Goal: Navigation & Orientation: Find specific page/section

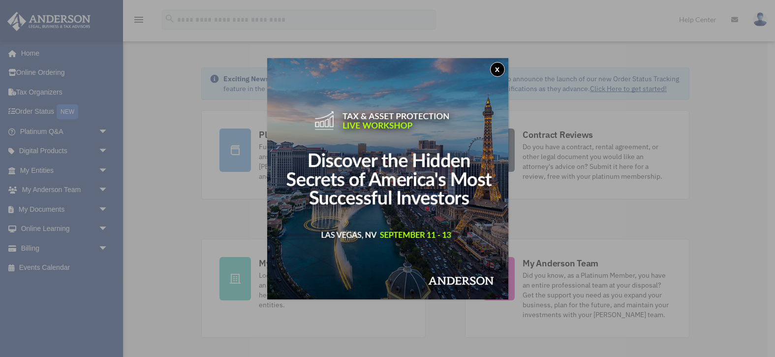
click at [499, 70] on button "x" at bounding box center [497, 69] width 15 height 15
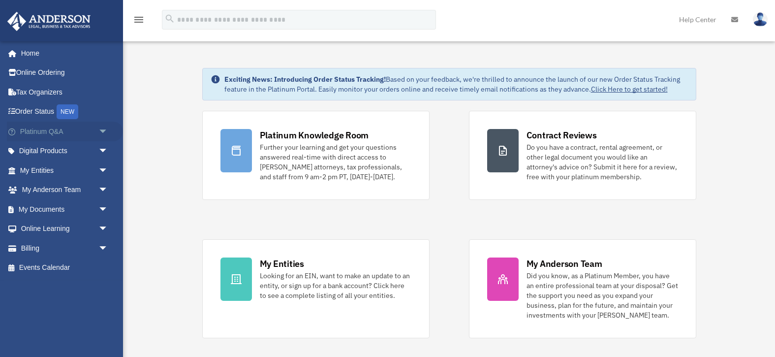
click at [102, 132] on span "arrow_drop_down" at bounding box center [108, 132] width 20 height 20
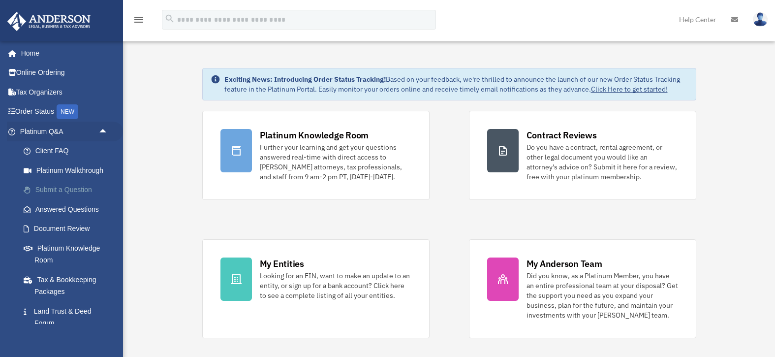
click at [56, 190] on link "Submit a Question" at bounding box center [68, 190] width 109 height 20
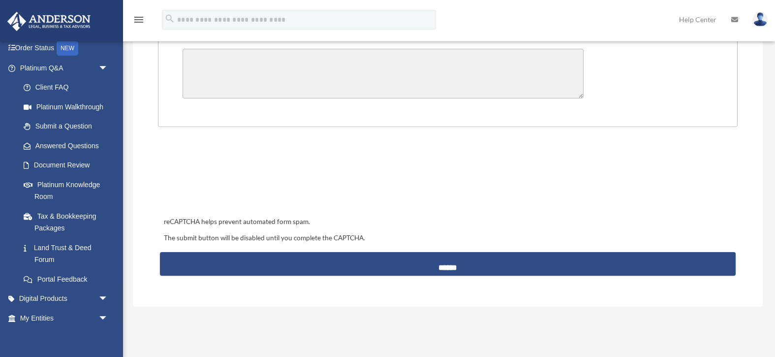
scroll to position [370, 0]
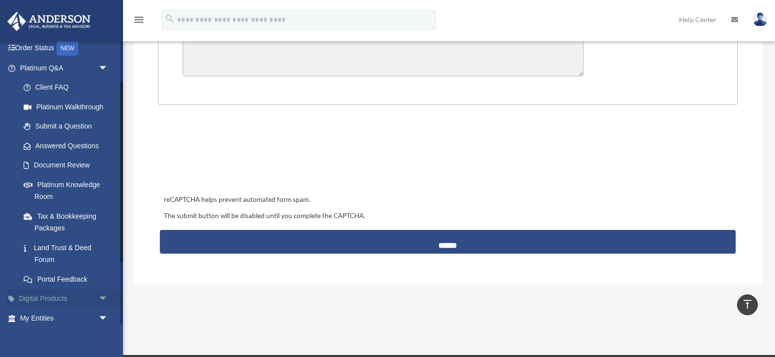
click at [102, 294] on span "arrow_drop_down" at bounding box center [108, 299] width 20 height 20
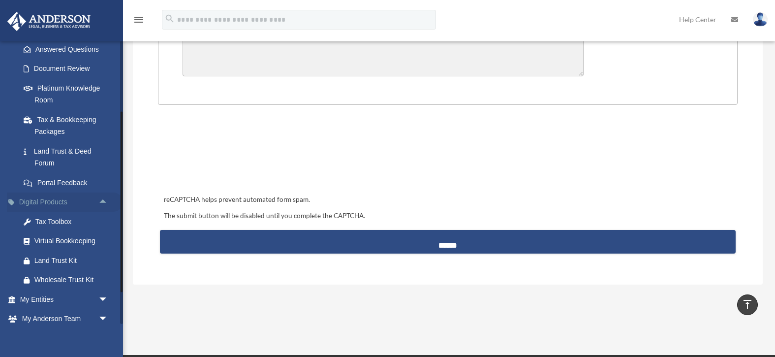
scroll to position [164, 0]
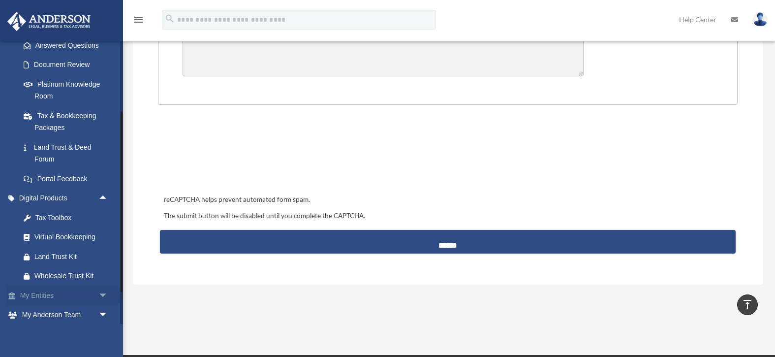
click at [102, 292] on span "arrow_drop_down" at bounding box center [108, 296] width 20 height 20
click at [104, 288] on span "arrow_drop_up" at bounding box center [108, 296] width 20 height 20
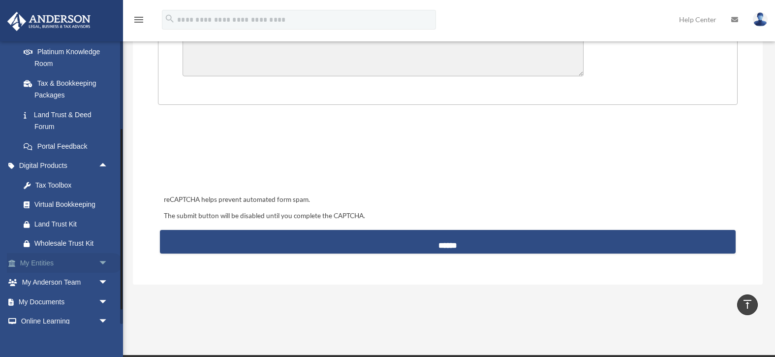
scroll to position [205, 0]
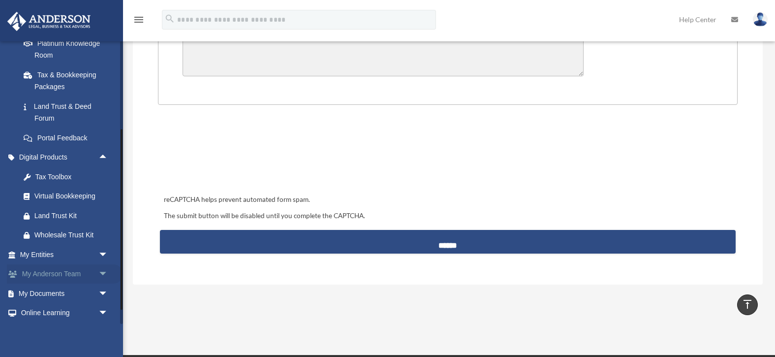
click at [103, 270] on span "arrow_drop_down" at bounding box center [108, 274] width 20 height 20
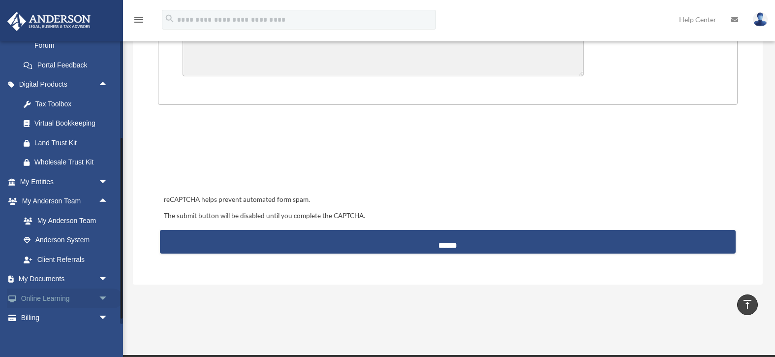
scroll to position [280, 0]
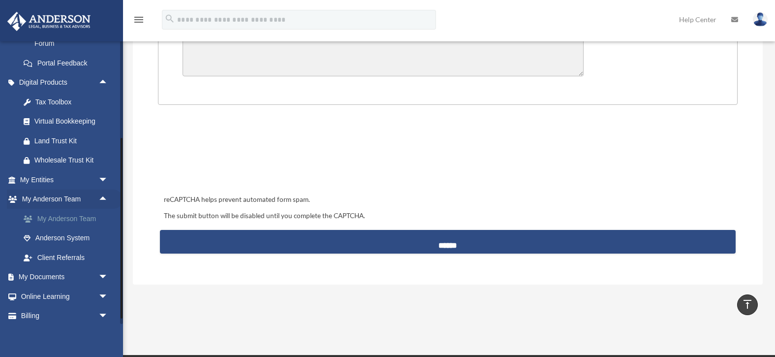
click at [53, 213] on link "My Anderson Team" at bounding box center [68, 219] width 109 height 20
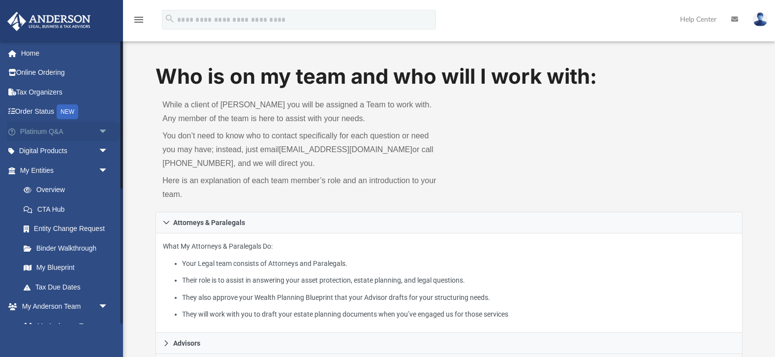
click at [102, 129] on span "arrow_drop_down" at bounding box center [108, 132] width 20 height 20
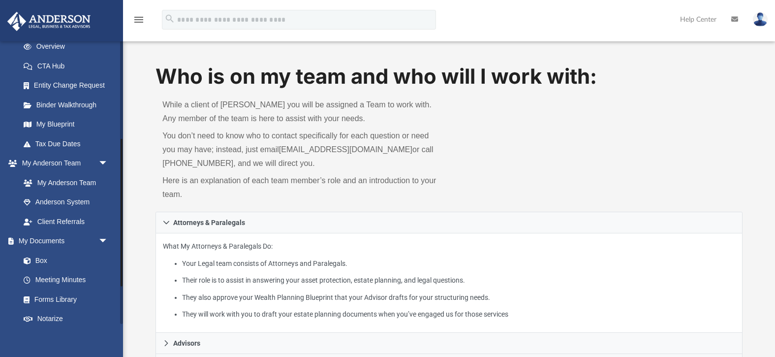
scroll to position [363, 0]
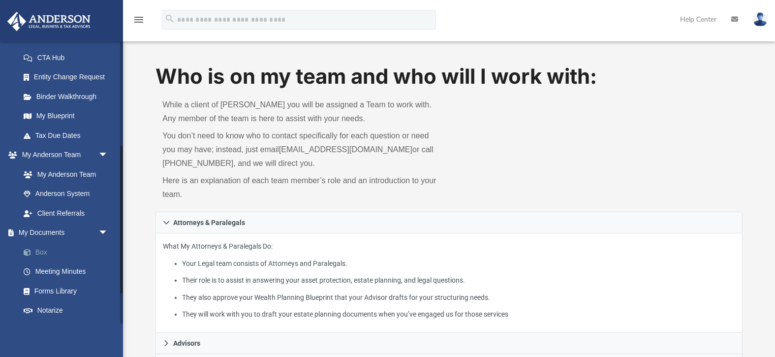
click at [40, 244] on link "Box" at bounding box center [68, 252] width 109 height 20
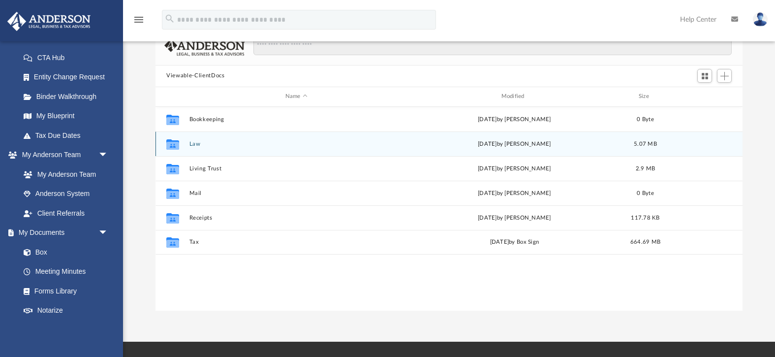
scroll to position [66, 0]
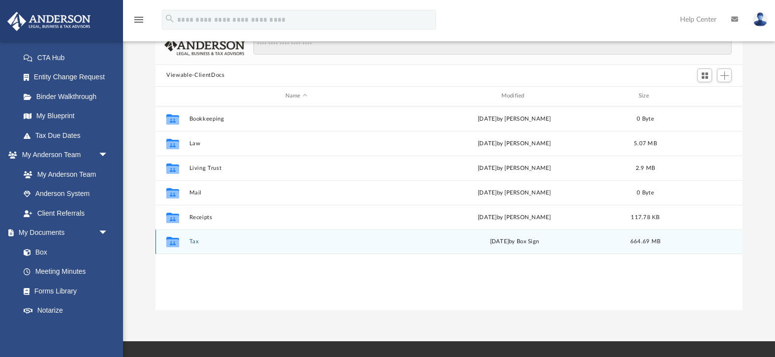
click at [510, 242] on div "today by Box Sign" at bounding box center [515, 241] width 214 height 9
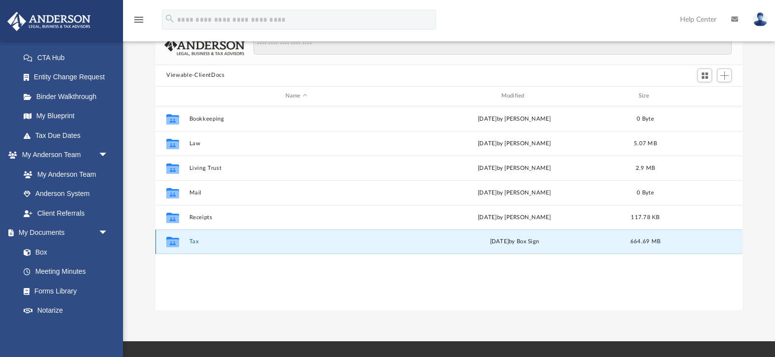
click at [173, 241] on icon "grid" at bounding box center [172, 243] width 13 height 8
click at [185, 242] on div "Collaborated Folder" at bounding box center [172, 242] width 25 height 16
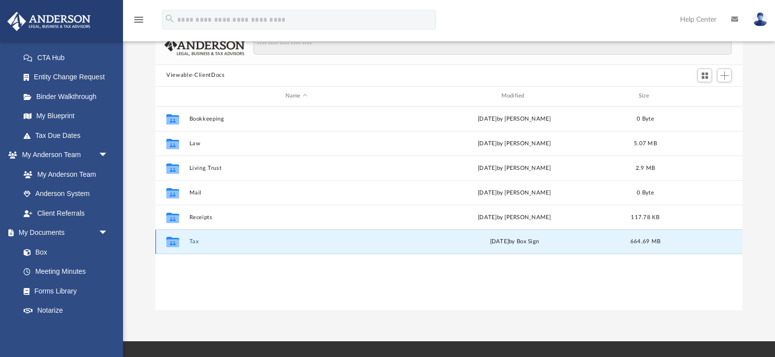
click at [169, 240] on icon "grid" at bounding box center [172, 243] width 13 height 8
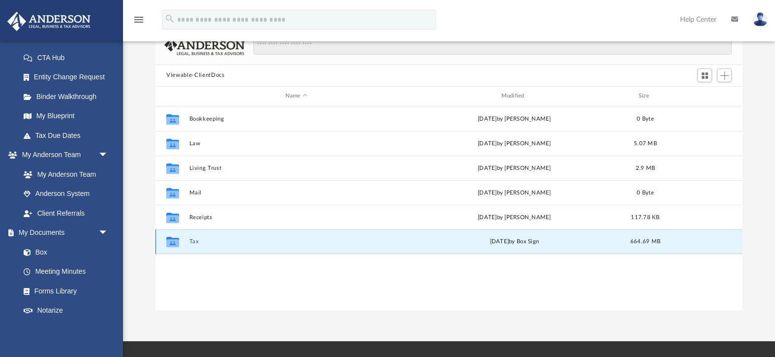
click at [169, 240] on icon "grid" at bounding box center [172, 243] width 13 height 8
click at [541, 240] on div "today by Box Sign" at bounding box center [515, 241] width 214 height 9
click at [636, 244] on span "664.69 MB" at bounding box center [646, 241] width 30 height 5
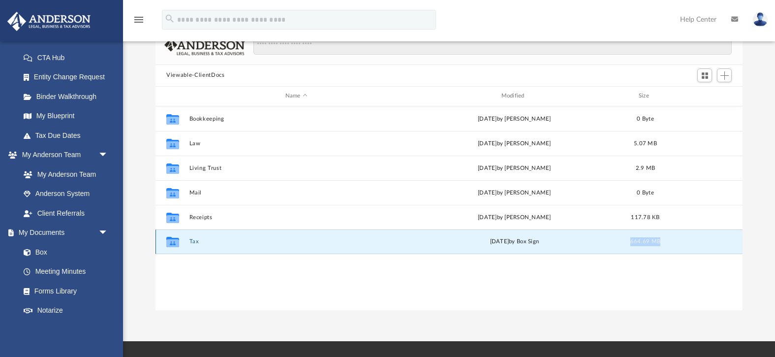
click at [636, 244] on span "664.69 MB" at bounding box center [646, 241] width 30 height 5
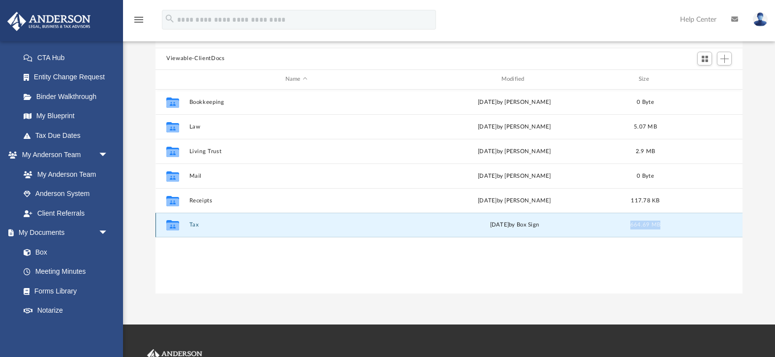
scroll to position [64, 0]
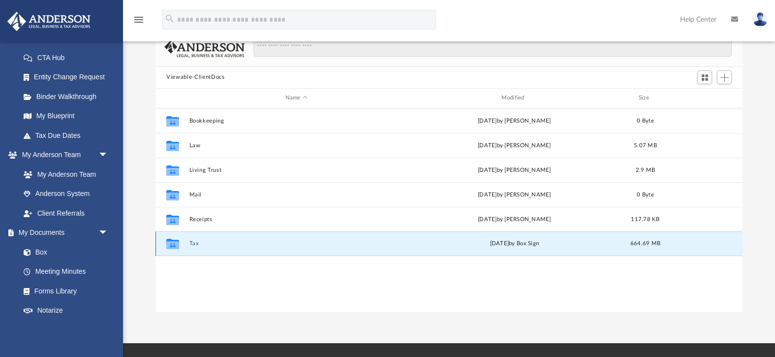
click at [178, 237] on icon "Collaborated Folder" at bounding box center [173, 244] width 16 height 16
click at [175, 244] on icon "grid" at bounding box center [172, 244] width 13 height 10
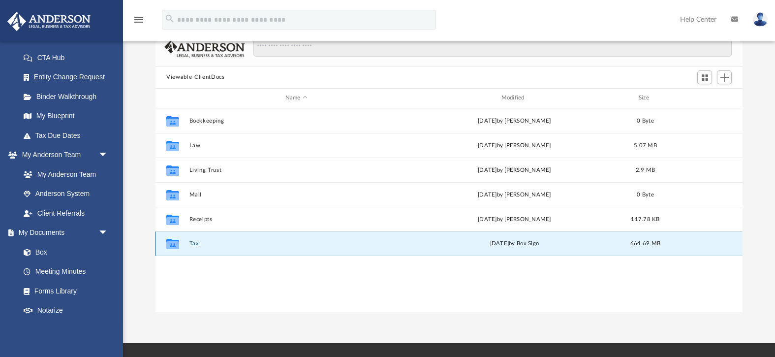
click at [175, 244] on icon "grid" at bounding box center [172, 244] width 13 height 10
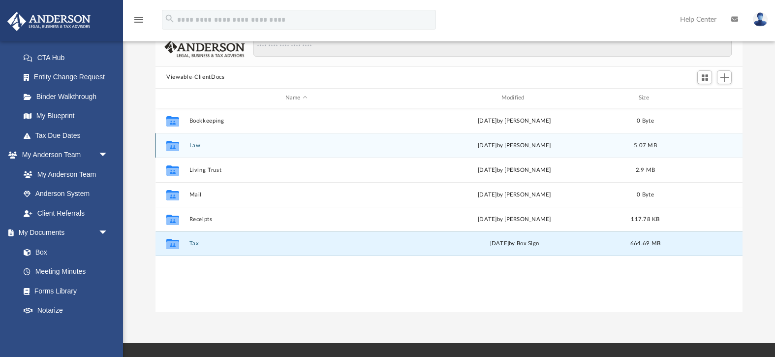
click at [184, 148] on div "Collaborated Folder" at bounding box center [172, 145] width 25 height 16
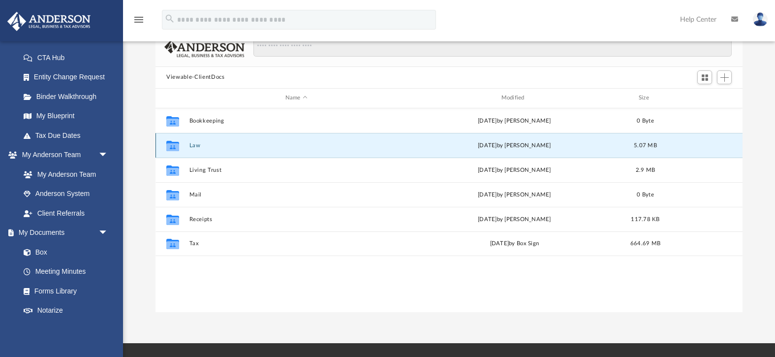
click at [186, 148] on div "Collaborated Folder Law Tue Apr 15 2025 by Rebecca Beach 5.07 MB" at bounding box center [449, 145] width 587 height 25
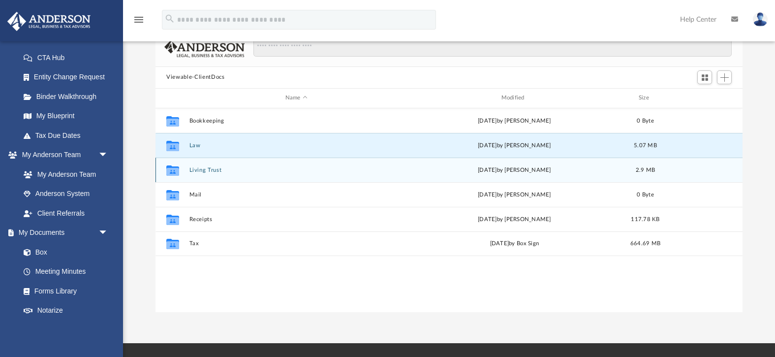
click at [200, 173] on div "Collaborated Folder Living Trust Wed Mar 26 2025 by Rebecca Beach 2.9 MB" at bounding box center [449, 170] width 587 height 25
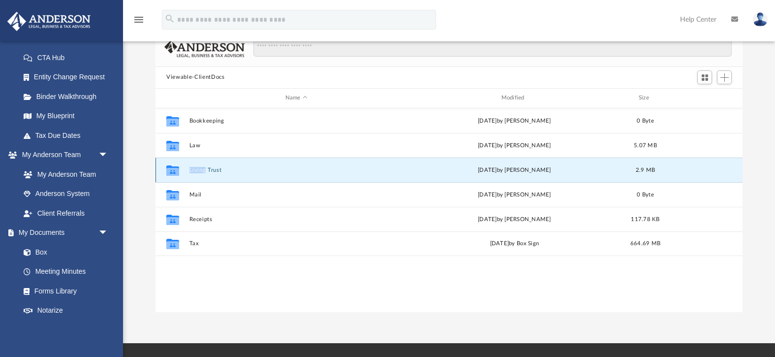
click at [200, 173] on div "Collaborated Folder Living Trust Wed Mar 26 2025 by Rebecca Beach 2.9 MB" at bounding box center [449, 170] width 587 height 25
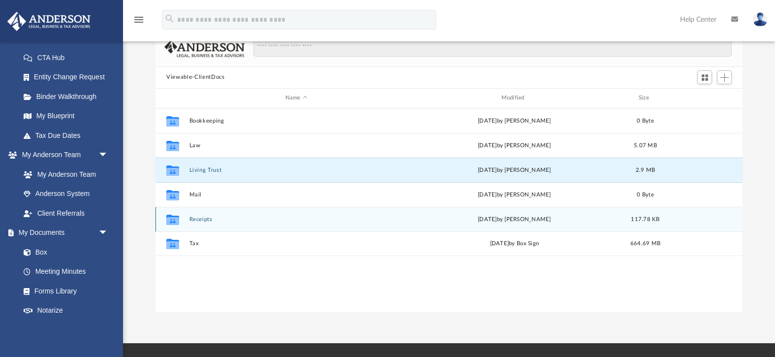
click at [497, 220] on div "Tue Jun 10 2025 by Rebecca Beach" at bounding box center [515, 219] width 214 height 9
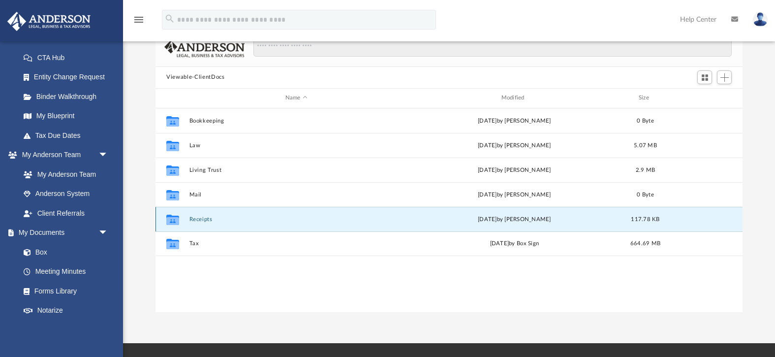
click at [497, 220] on div "Tue Jun 10 2025 by Rebecca Beach" at bounding box center [515, 219] width 214 height 9
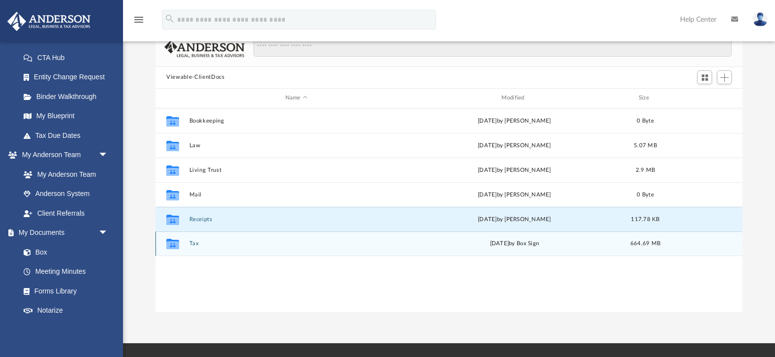
click at [517, 242] on div "today by Box Sign" at bounding box center [515, 243] width 214 height 9
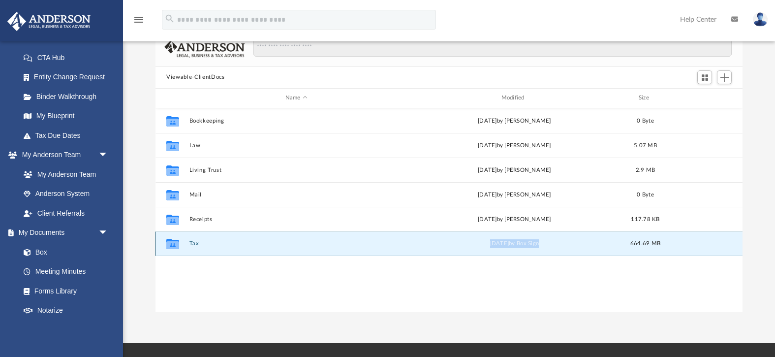
click at [517, 242] on div "today by Box Sign" at bounding box center [515, 243] width 214 height 9
click at [38, 245] on link "Box" at bounding box center [68, 252] width 109 height 20
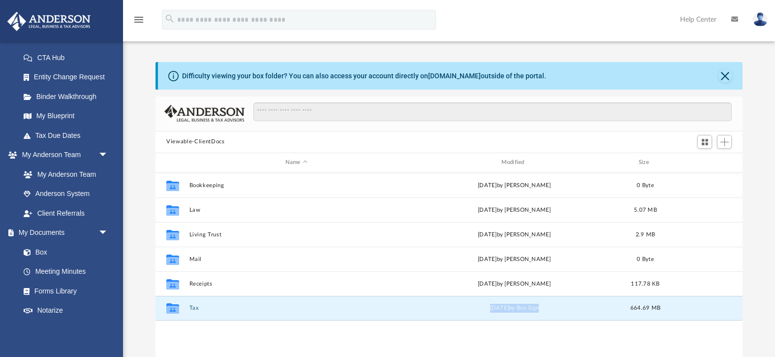
scroll to position [0, 0]
click at [191, 141] on button "Viewable-ClientDocs" at bounding box center [195, 141] width 58 height 9
click at [725, 78] on button "Close" at bounding box center [726, 76] width 14 height 14
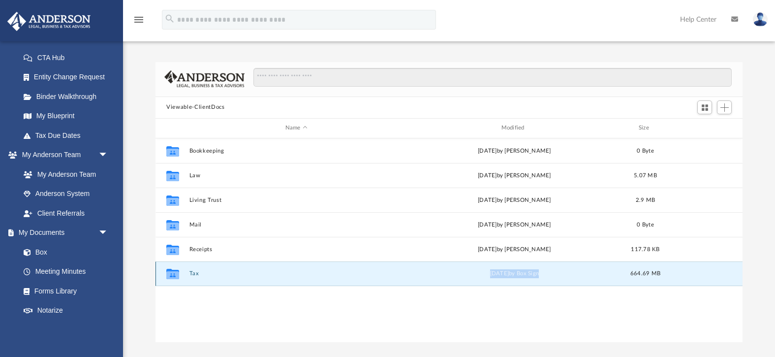
click at [193, 275] on button "Tax" at bounding box center [297, 273] width 214 height 6
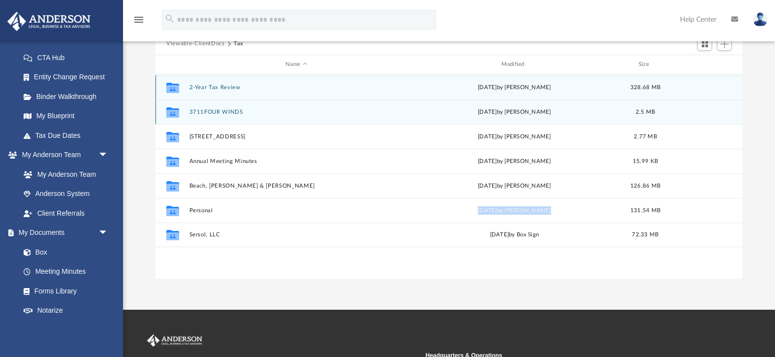
scroll to position [63, 0]
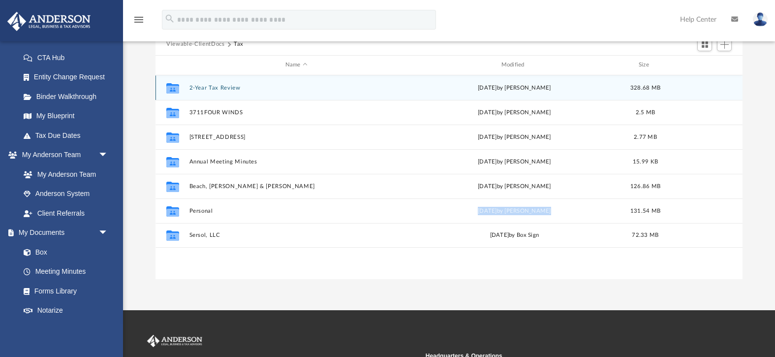
click at [223, 89] on button "2-Year Tax Review" at bounding box center [297, 87] width 214 height 6
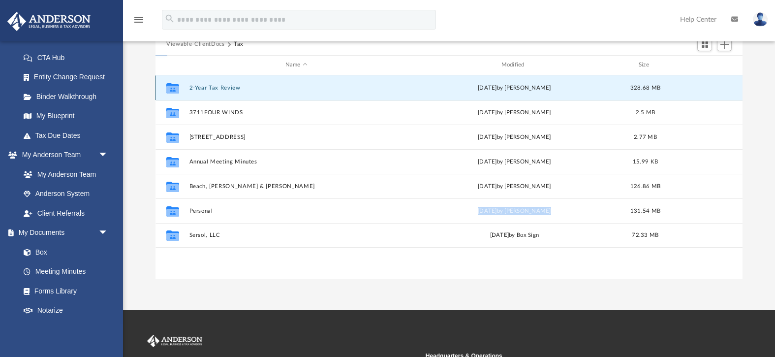
click at [223, 89] on button "2-Year Tax Review" at bounding box center [297, 87] width 214 height 6
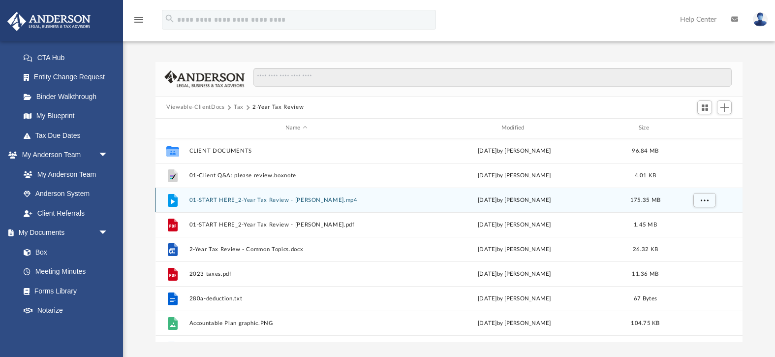
scroll to position [0, 0]
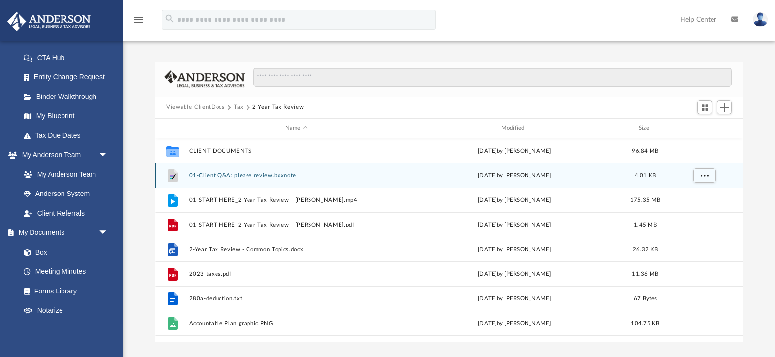
click at [203, 175] on button "01-Client Q&A: please review.boxnote" at bounding box center [297, 175] width 214 height 6
